Goal: Browse casually

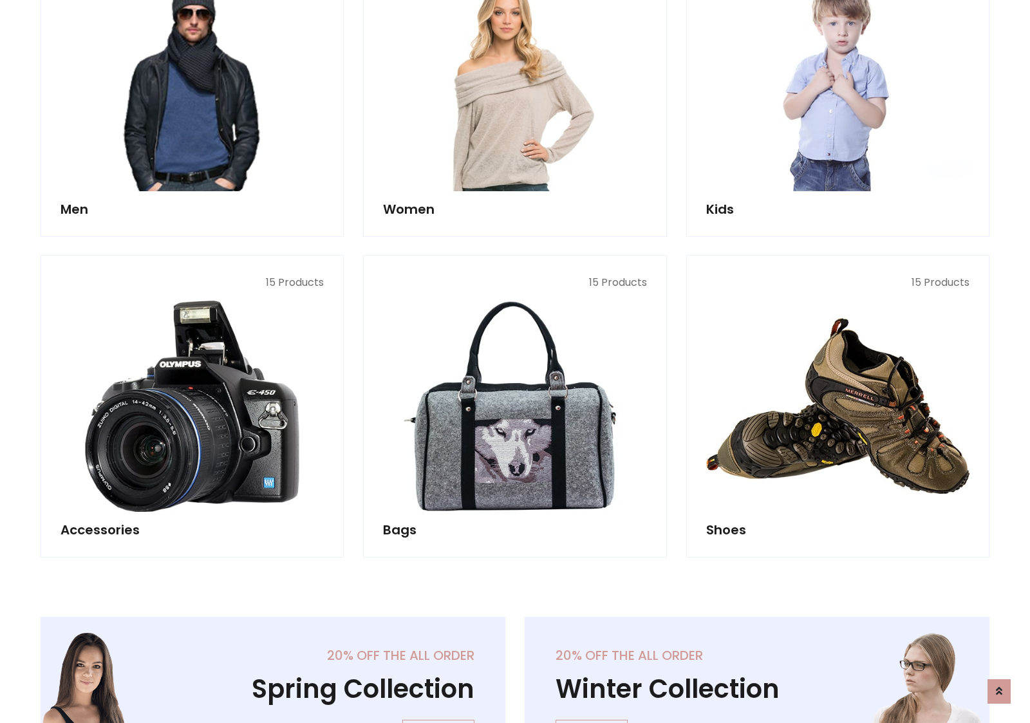
scroll to position [430, 0]
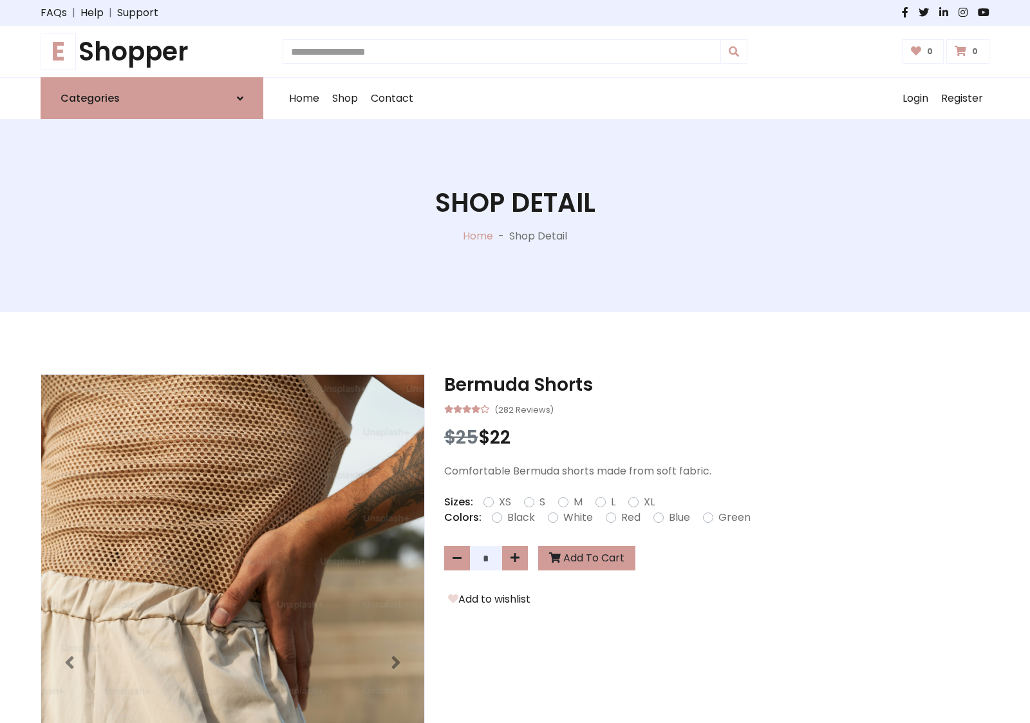
click at [152, 51] on h1 "E Shopper" at bounding box center [152, 51] width 223 height 31
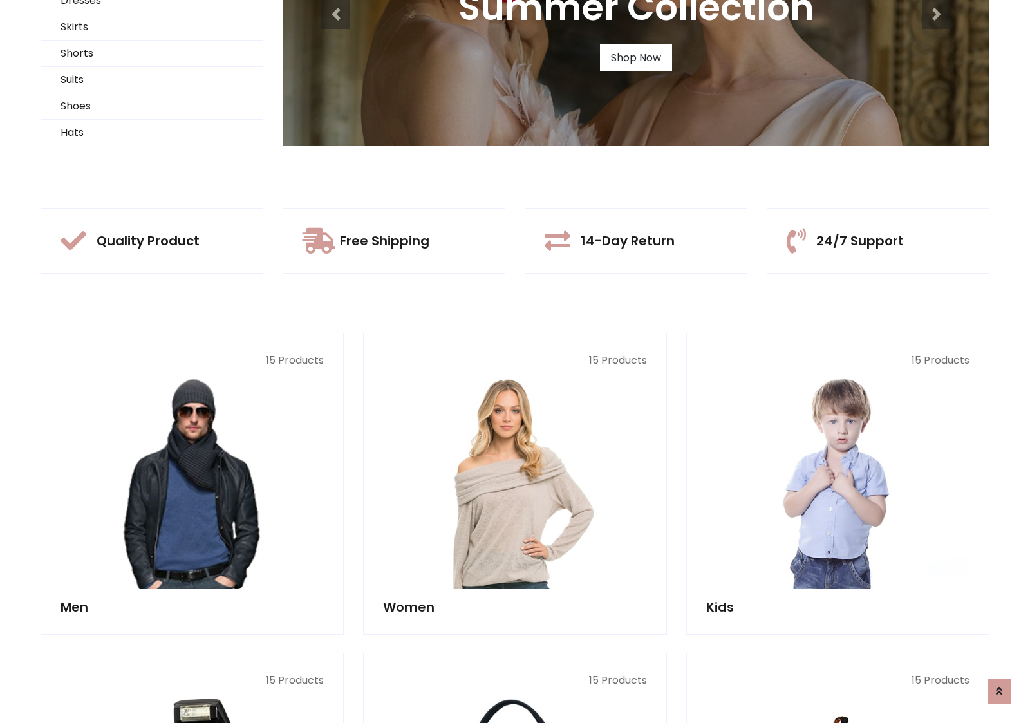
scroll to position [124, 0]
